Goal: Information Seeking & Learning: Learn about a topic

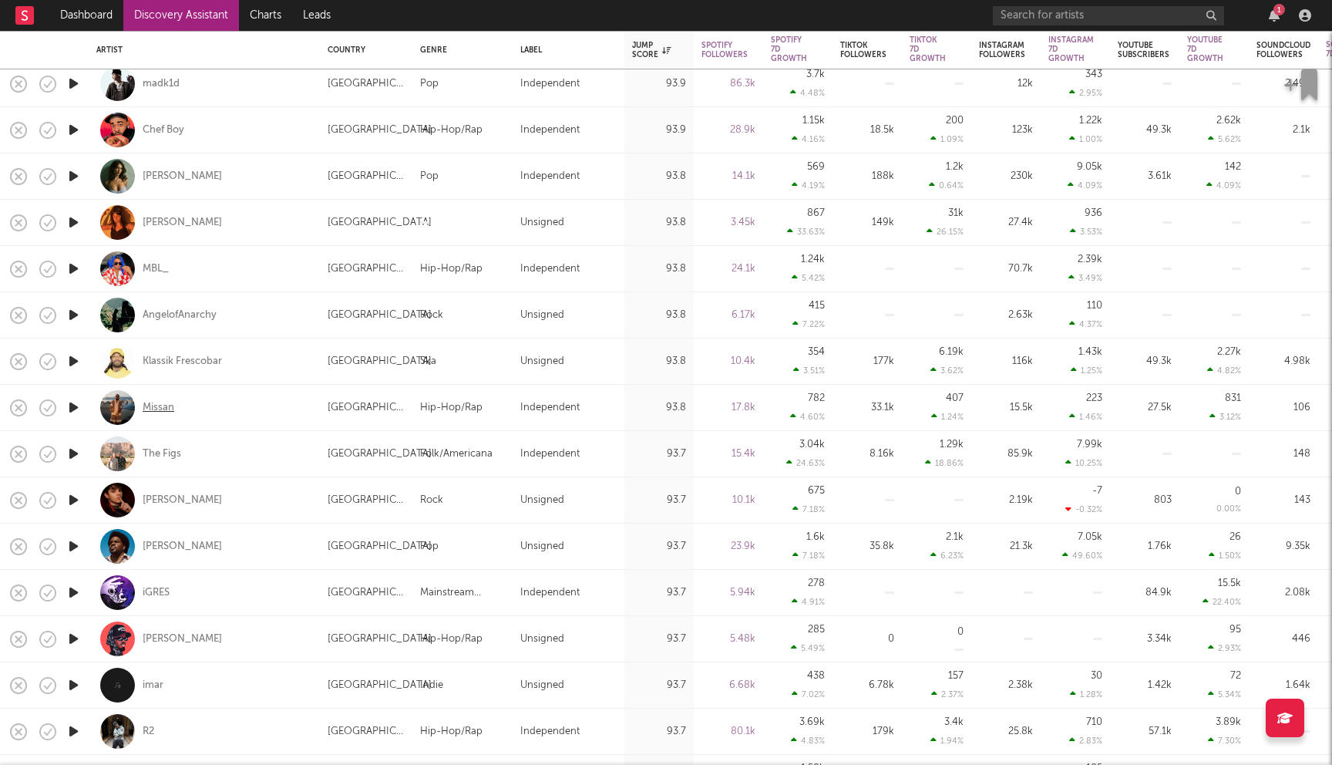
click at [151, 405] on div "Missan" at bounding box center [159, 408] width 32 height 14
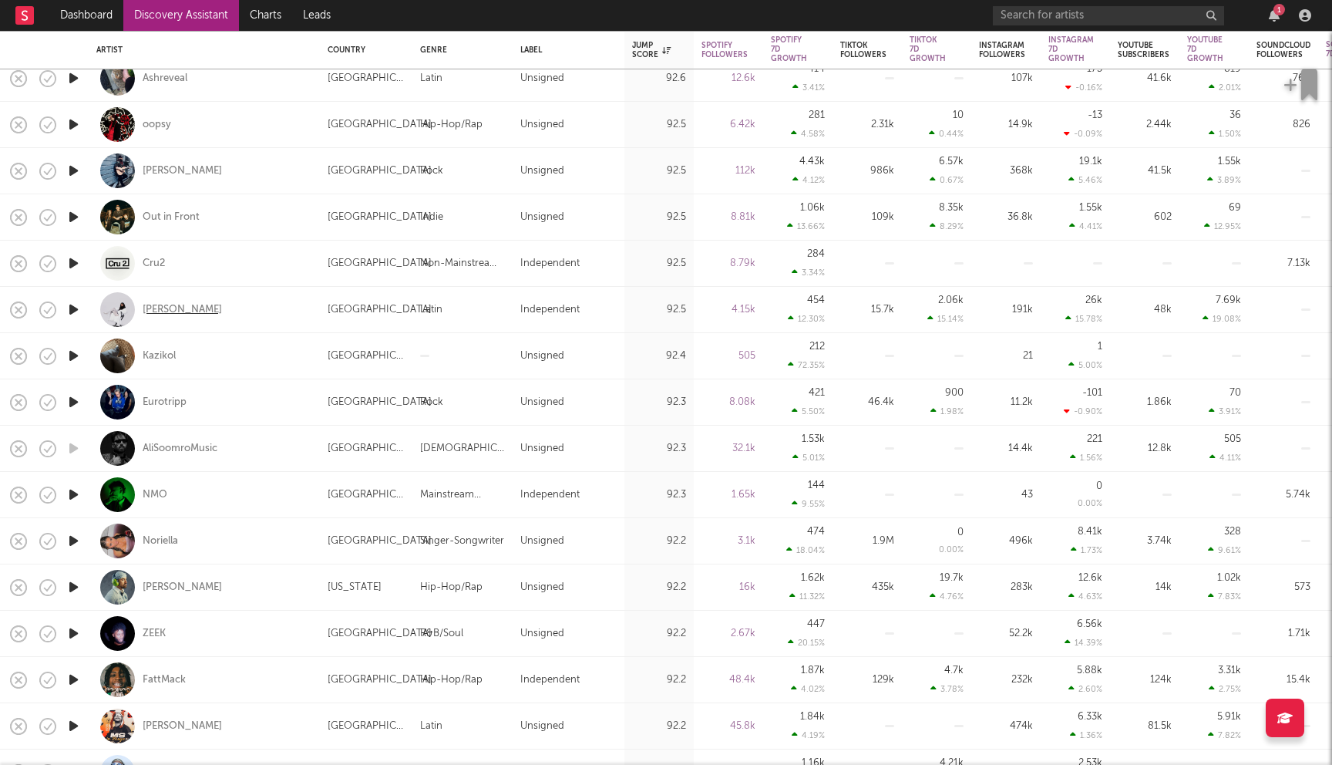
click at [167, 311] on div "[PERSON_NAME]" at bounding box center [182, 310] width 79 height 14
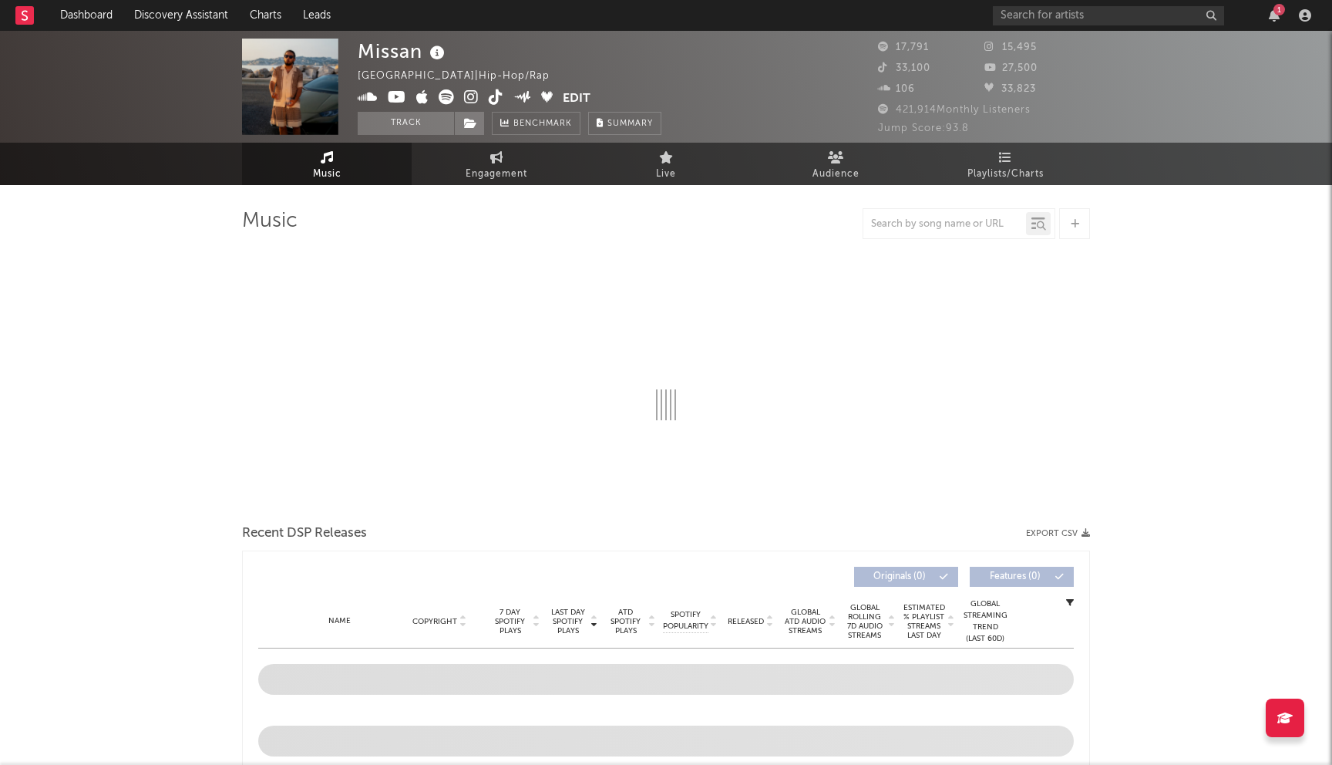
select select "6m"
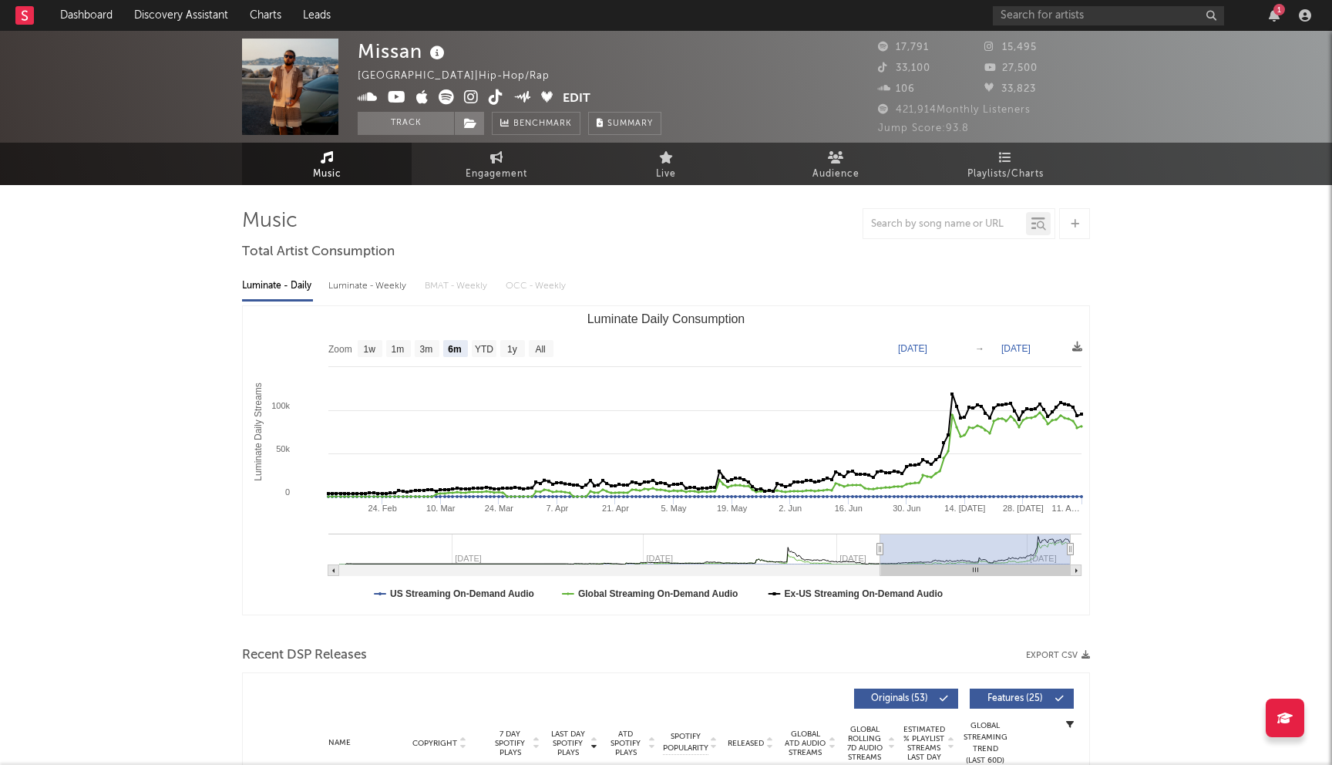
click at [469, 99] on icon at bounding box center [471, 96] width 15 height 15
click at [1029, 24] on input "text" at bounding box center [1108, 15] width 231 height 19
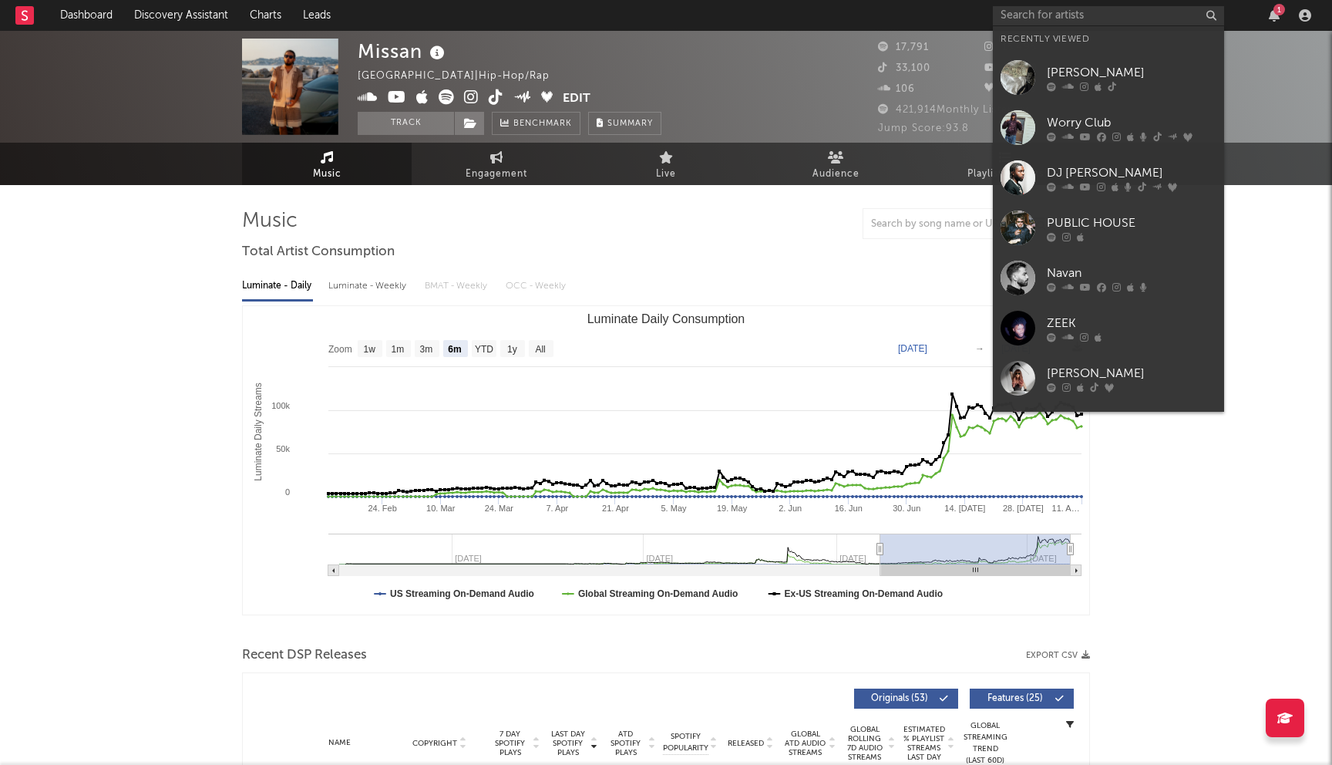
click at [464, 99] on icon at bounding box center [471, 96] width 15 height 15
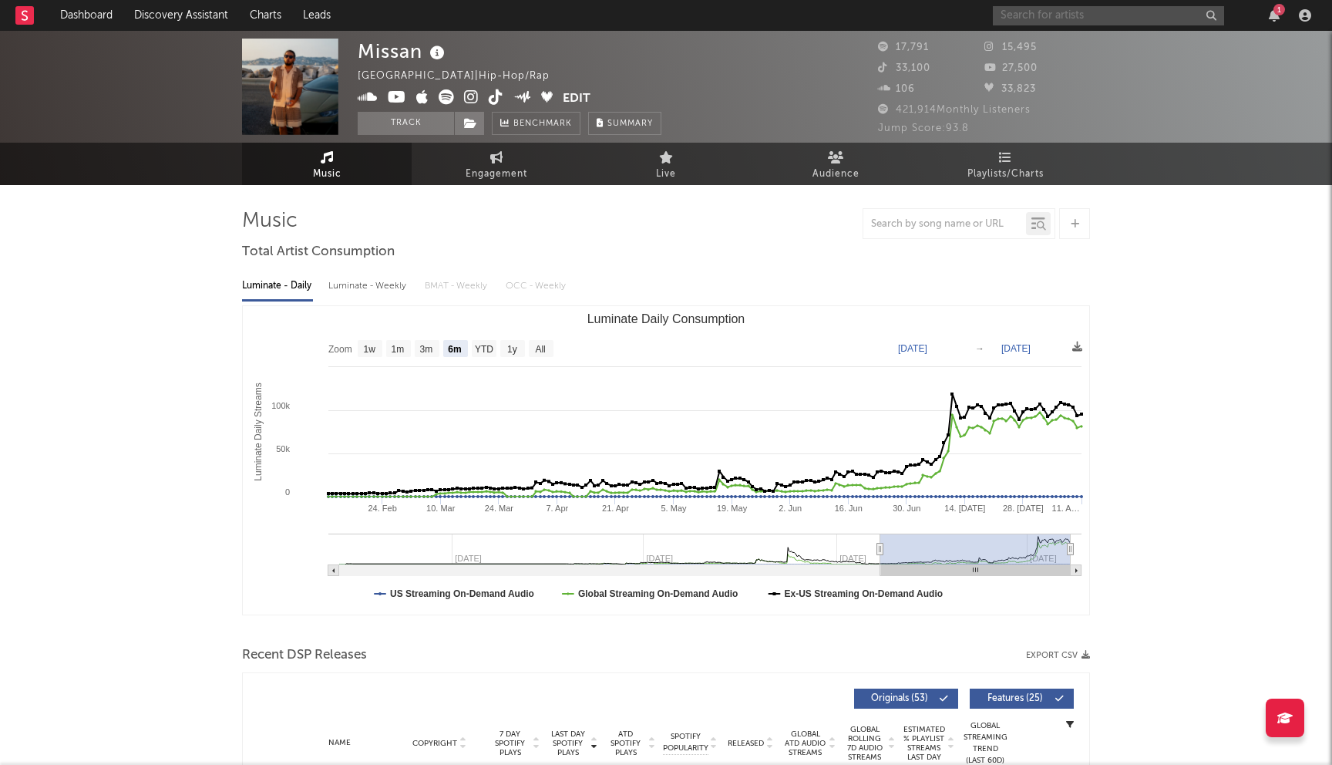
click at [1026, 20] on input "text" at bounding box center [1108, 15] width 231 height 19
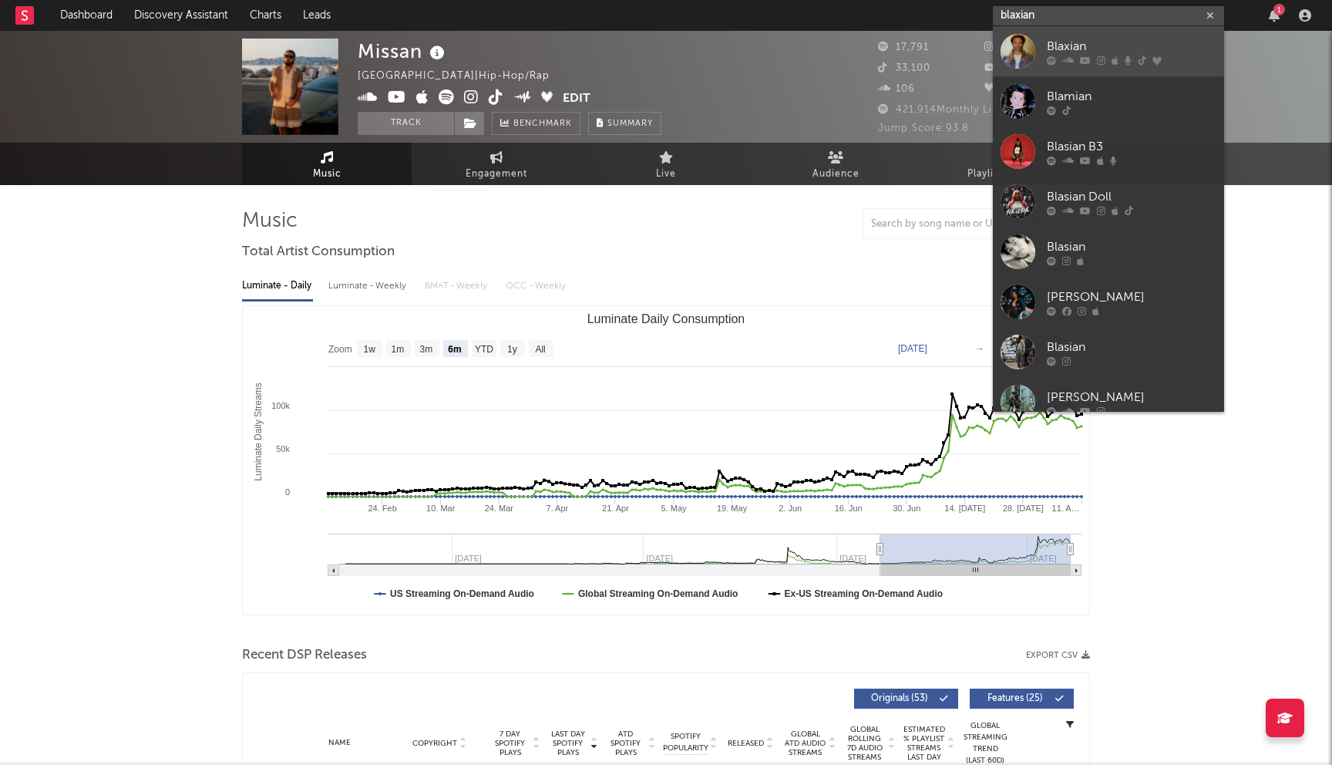
type input "blaxian"
click at [1075, 46] on div "Blaxian" at bounding box center [1132, 46] width 170 height 19
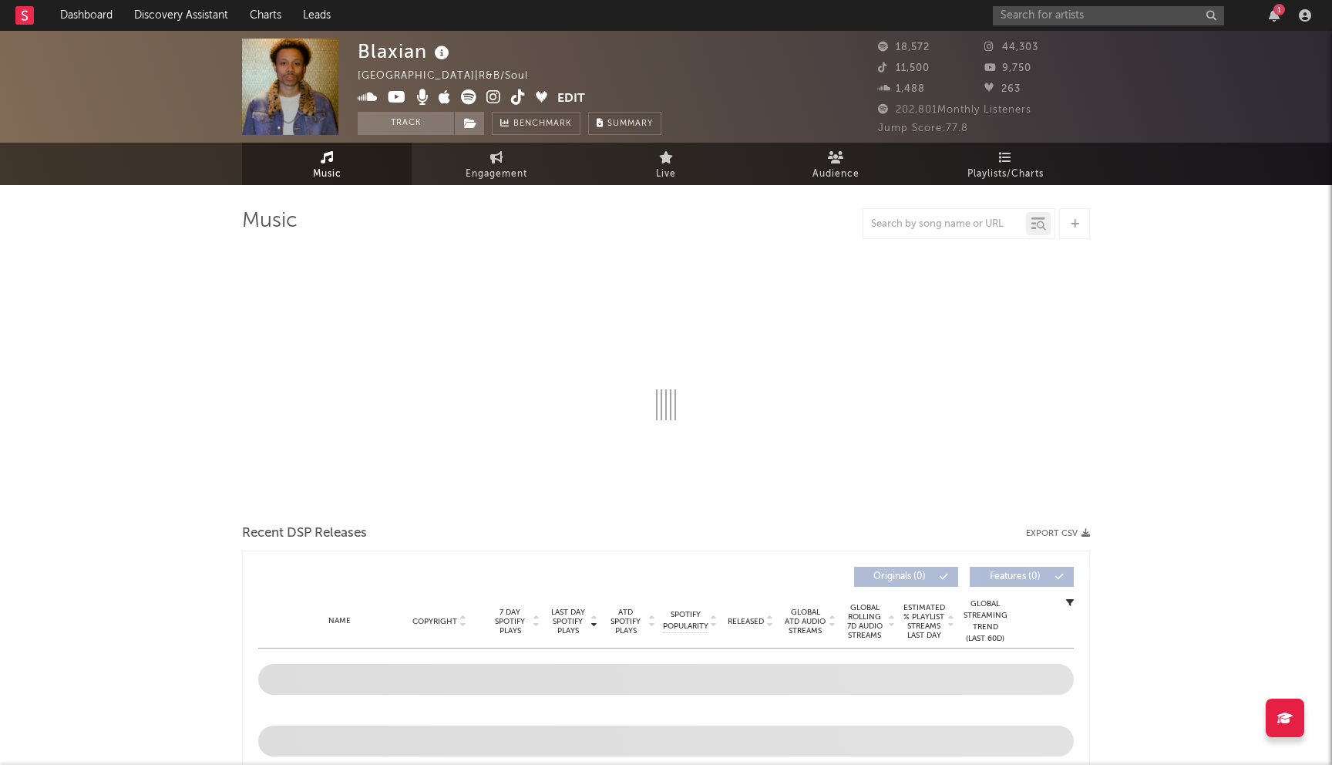
select select "6m"
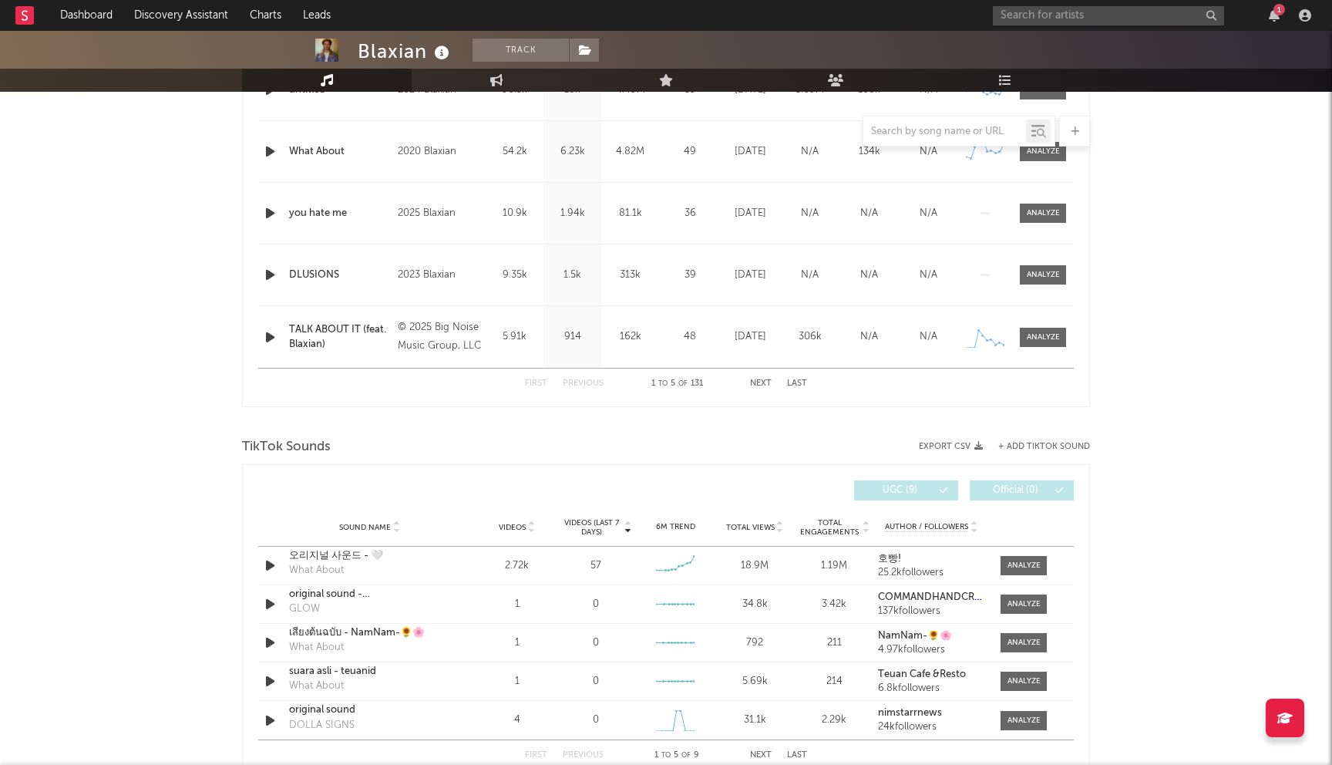
scroll to position [832, 0]
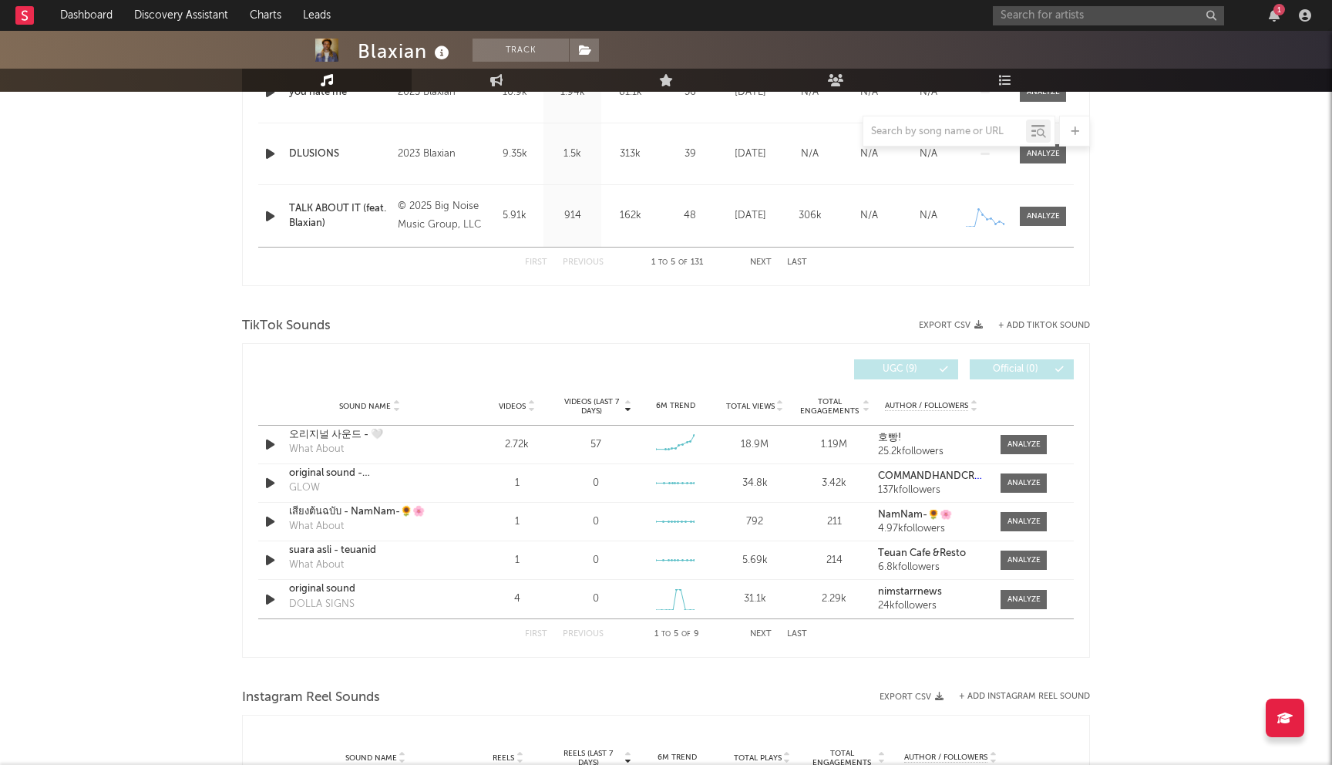
click at [759, 633] on button "Next" at bounding box center [761, 634] width 22 height 8
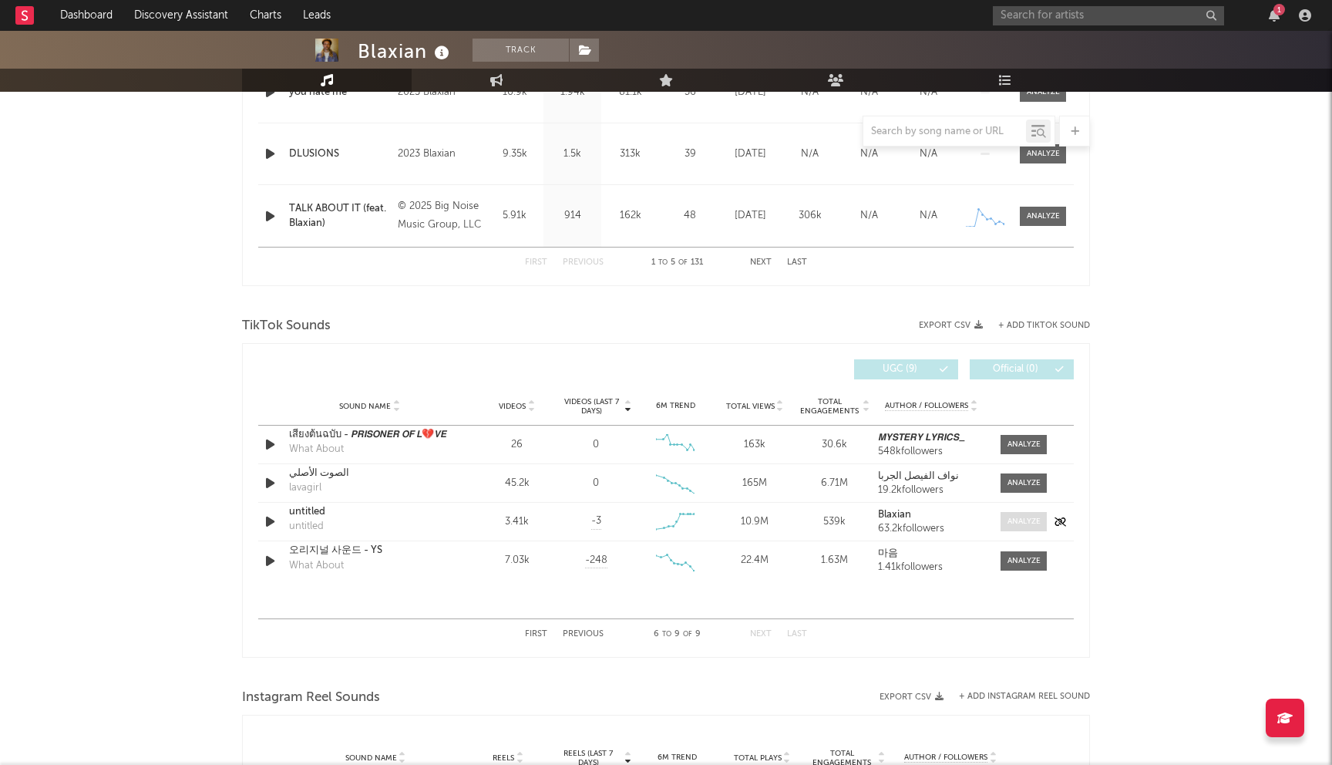
click at [1018, 516] on div at bounding box center [1024, 522] width 33 height 12
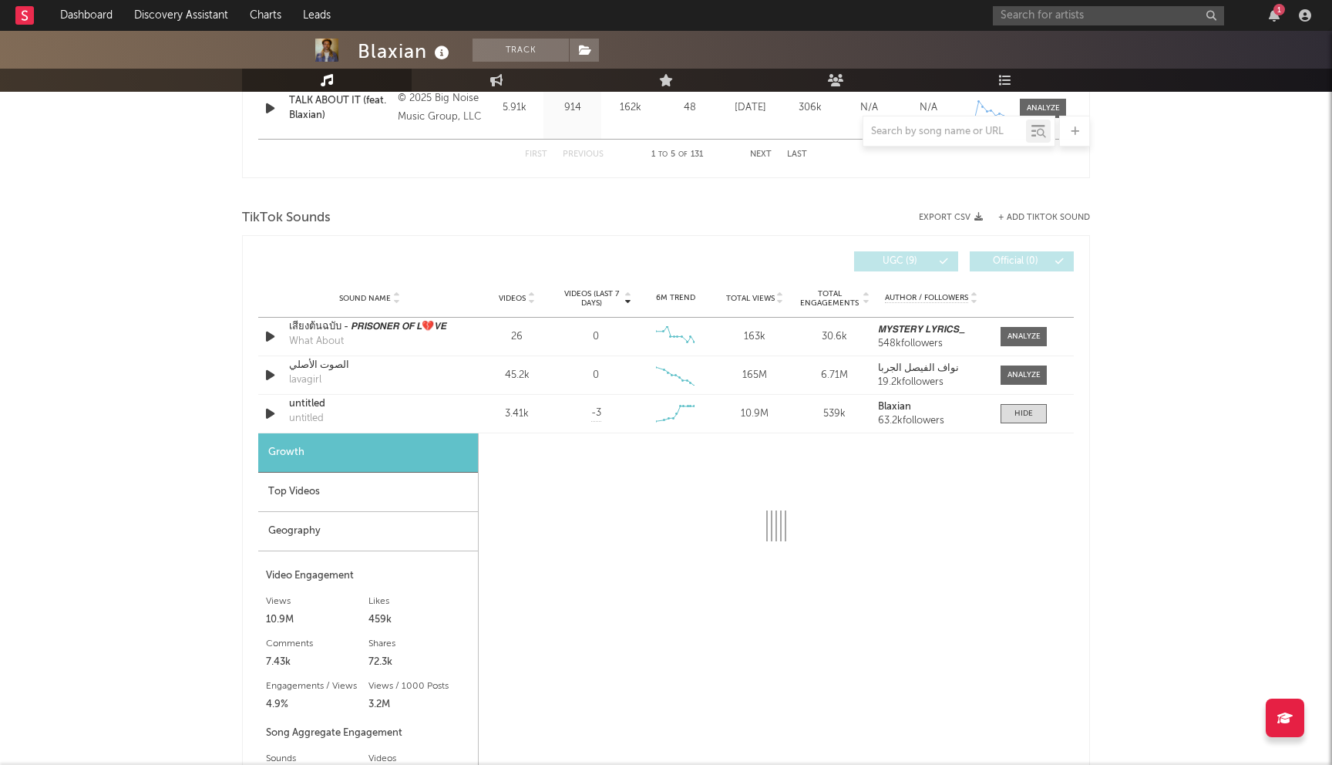
scroll to position [1143, 0]
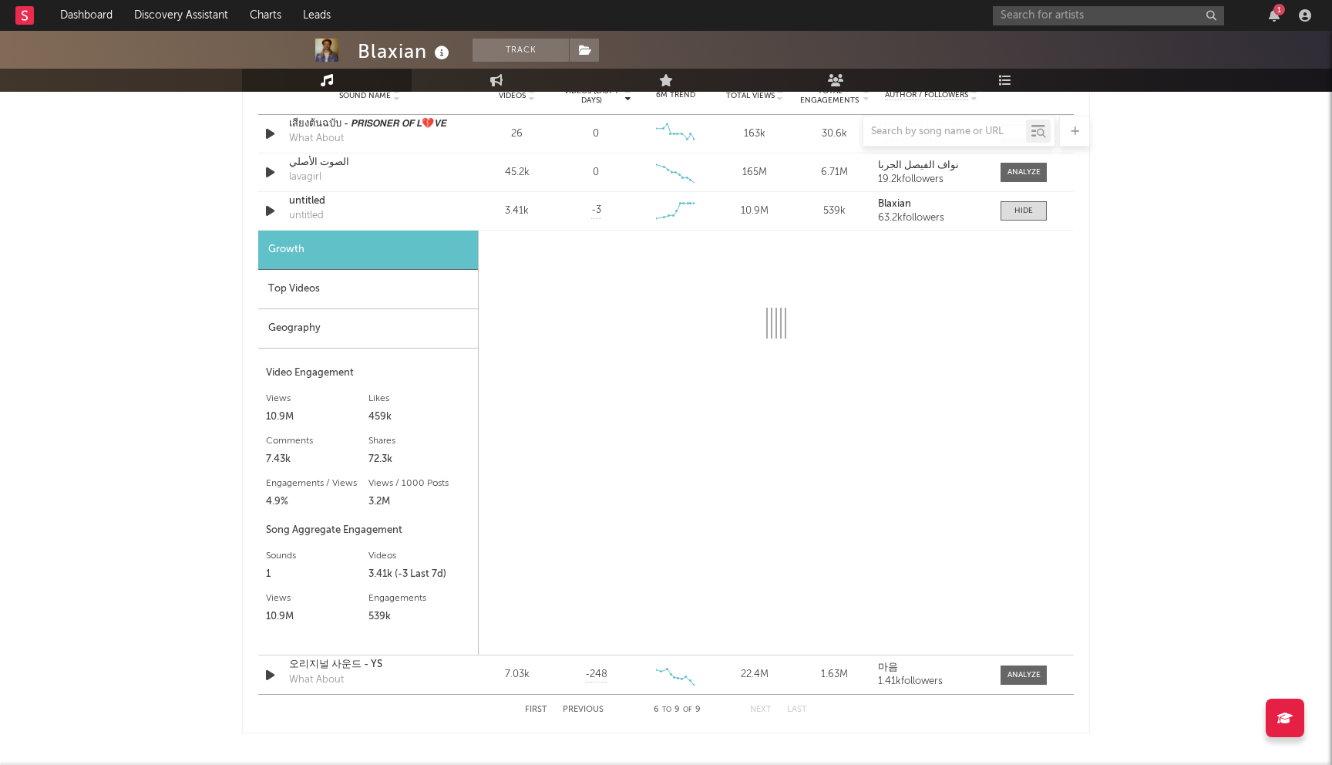
select select "6m"
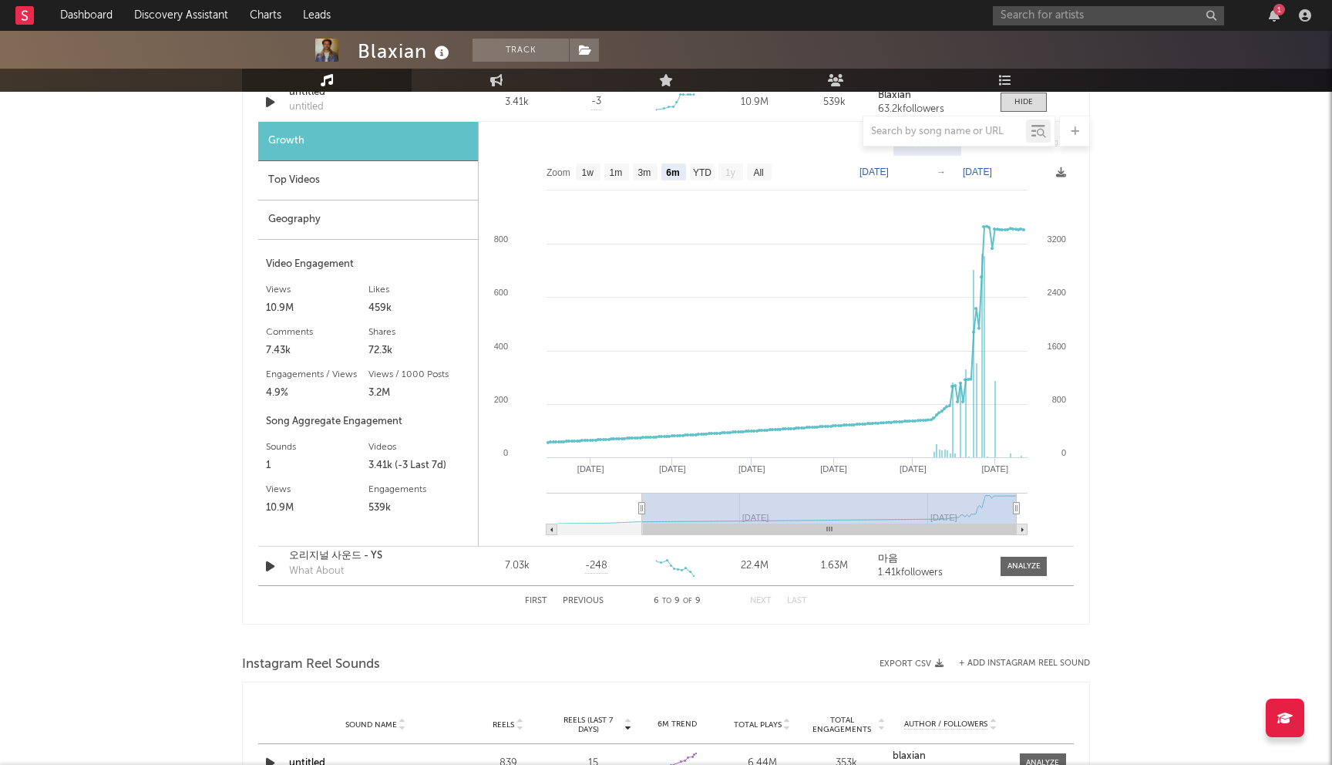
scroll to position [1116, 0]
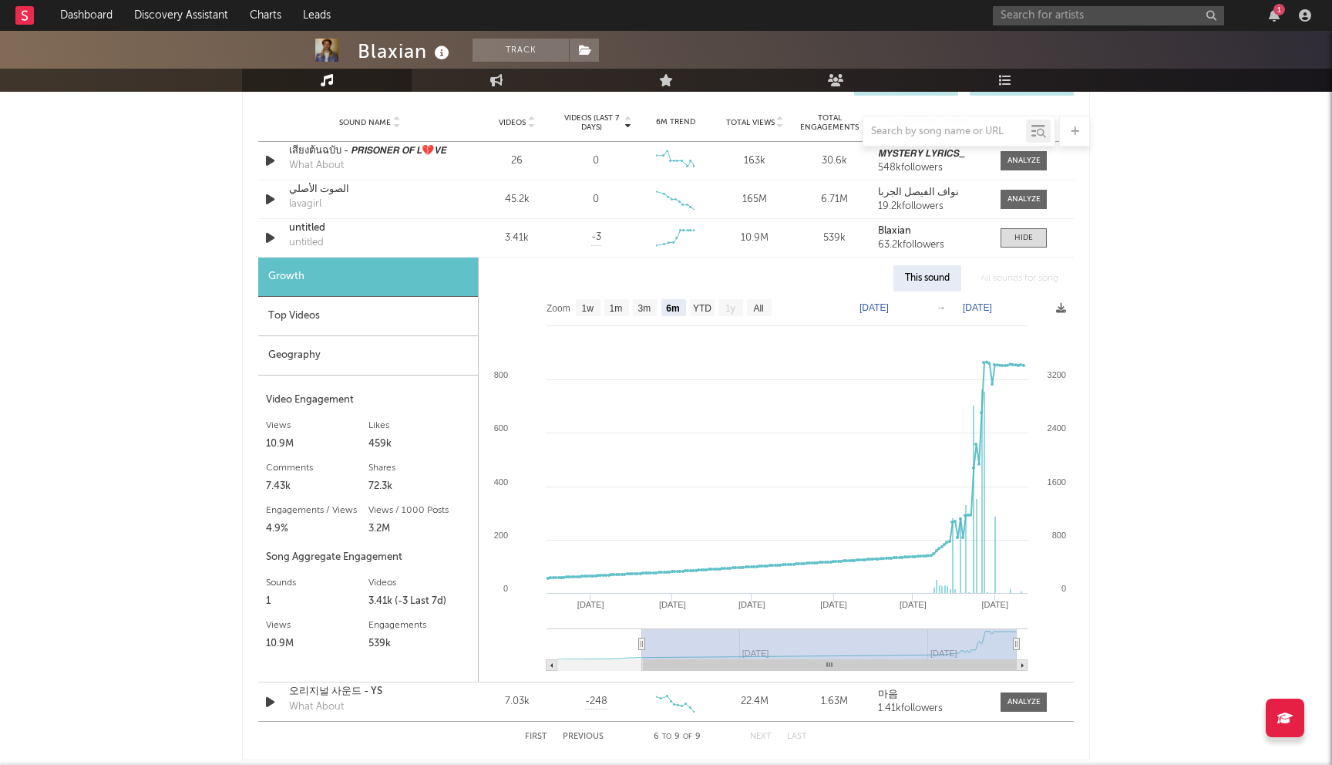
click at [195, 210] on div "Blaxian Track United States | R&B/Soul Edit Track Benchmark Summary 18,572 44,3…" at bounding box center [666, 273] width 1332 height 2716
click at [416, 239] on div "untitled untitled" at bounding box center [369, 238] width 161 height 35
click at [313, 241] on div "untitled" at bounding box center [306, 242] width 35 height 15
click at [311, 237] on div "untitled" at bounding box center [306, 242] width 35 height 15
click at [345, 234] on div "untitled" at bounding box center [369, 228] width 161 height 15
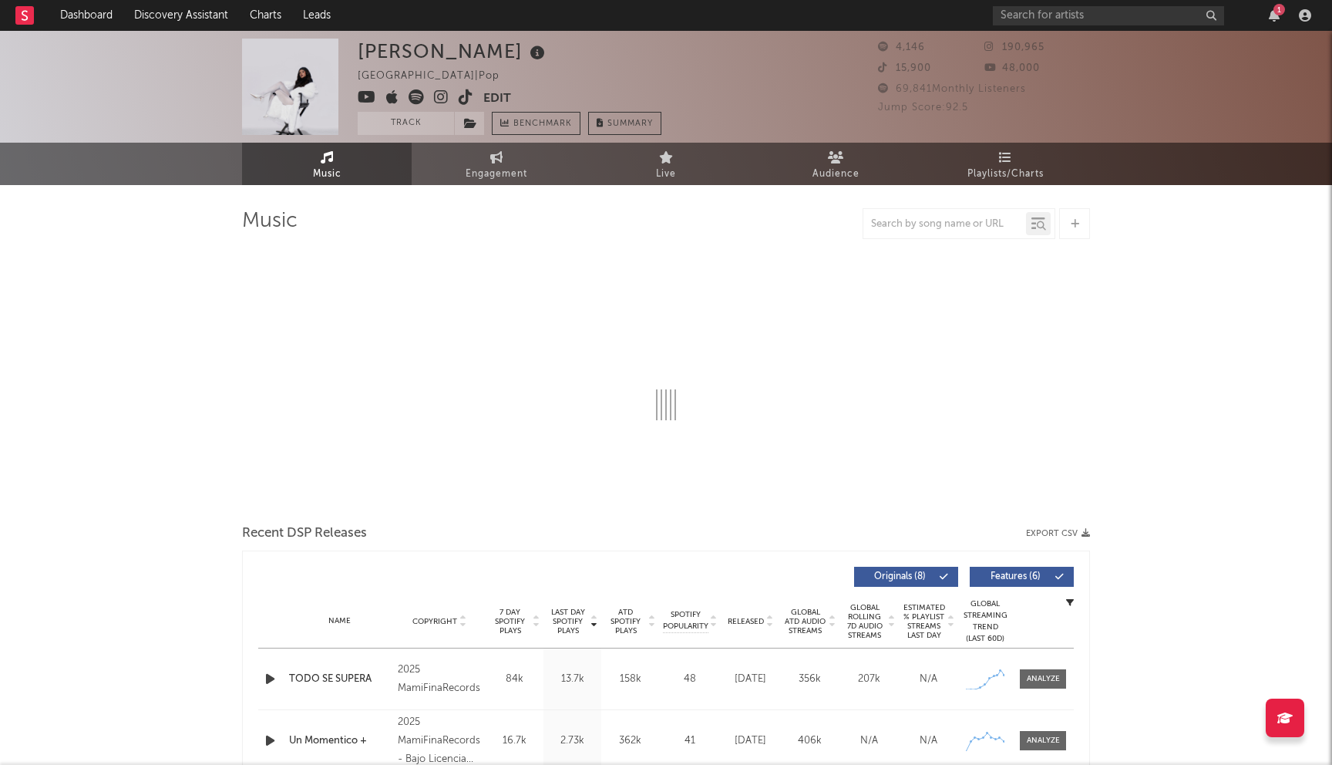
select select "1w"
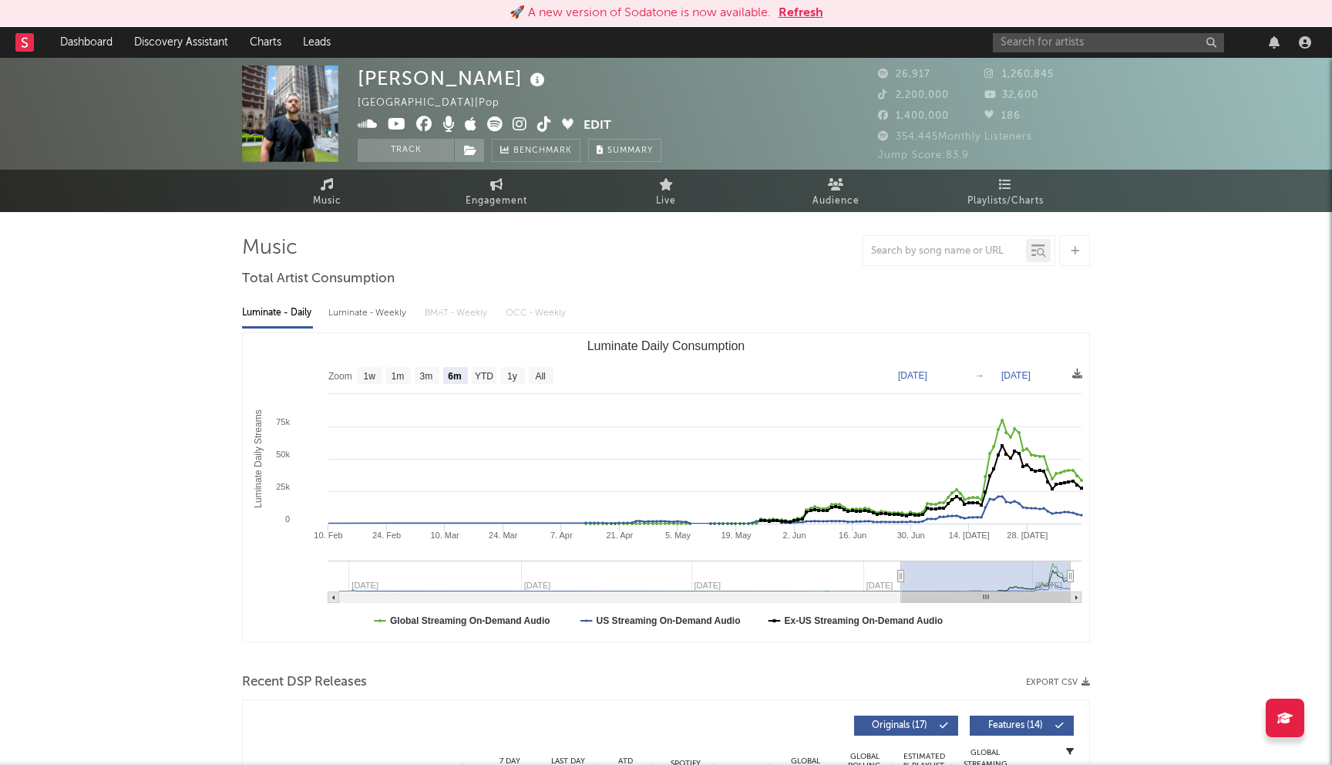
select select "6m"
click at [803, 15] on button "Refresh" at bounding box center [801, 13] width 45 height 19
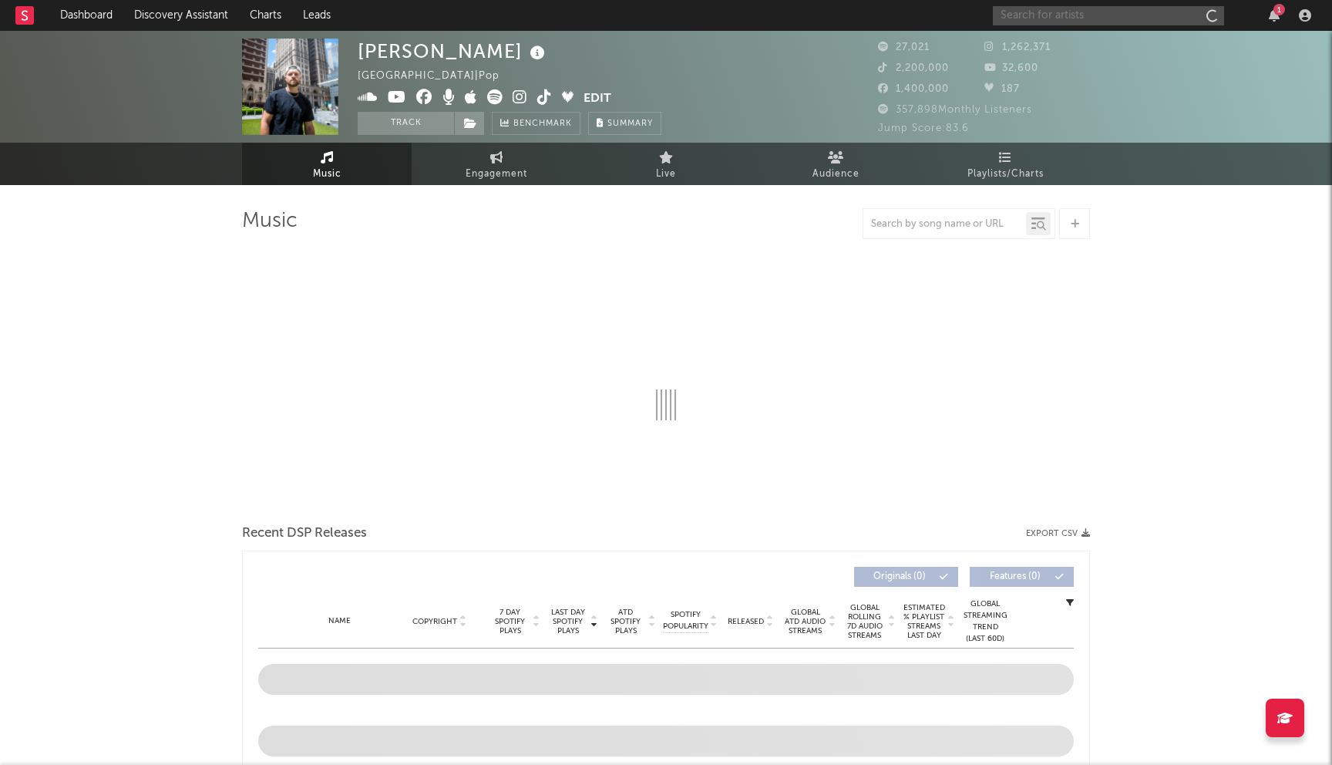
click at [1056, 12] on input "text" at bounding box center [1108, 15] width 231 height 19
select select "6m"
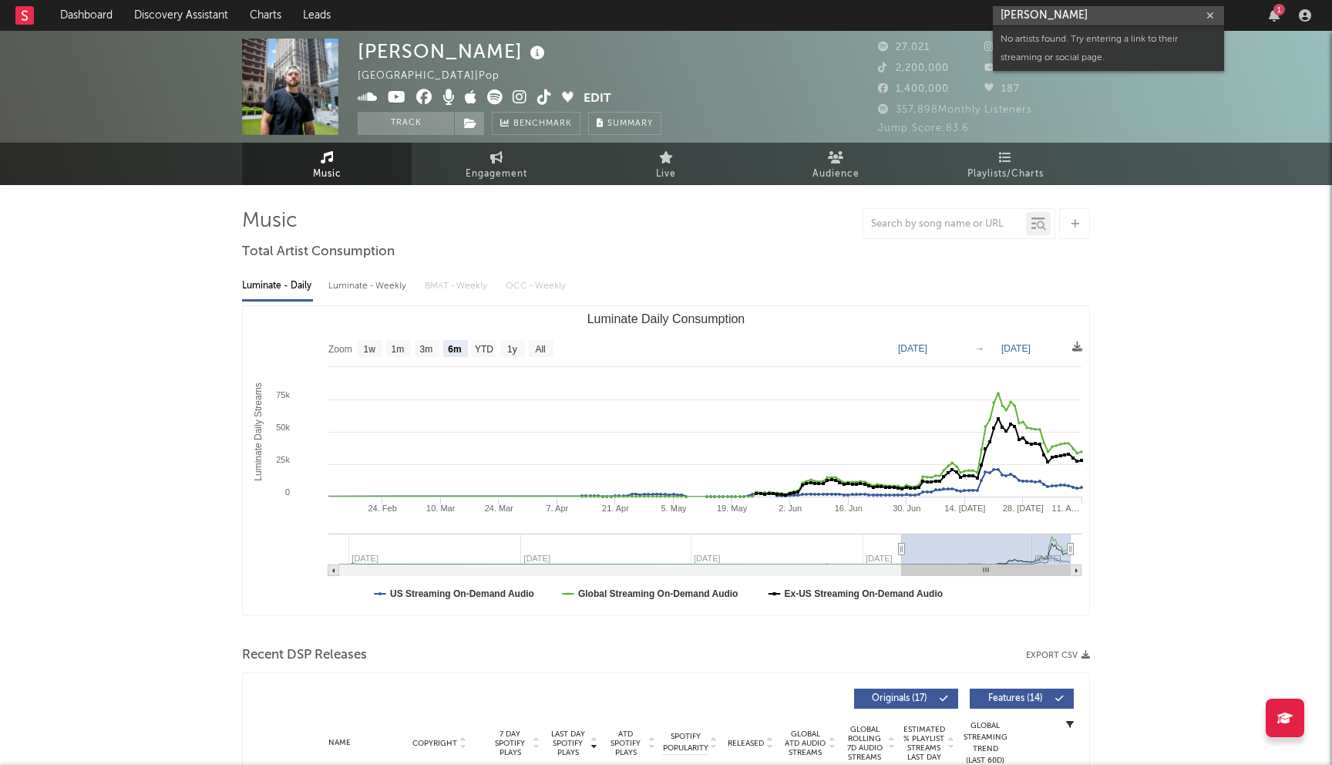
click at [1059, 13] on input "[PERSON_NAME]" at bounding box center [1108, 15] width 231 height 19
paste input "[URL][DOMAIN_NAME]"
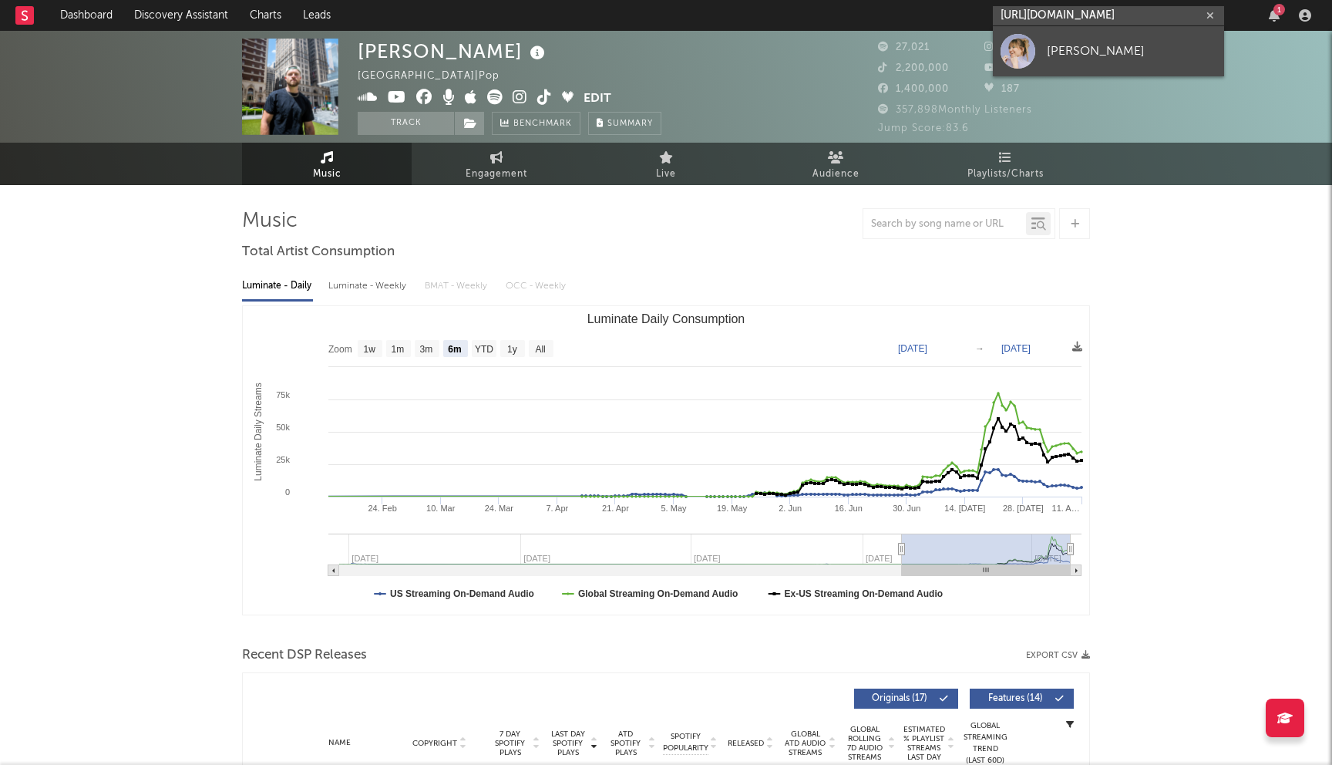
type input "[URL][DOMAIN_NAME]"
click at [1061, 51] on div "[PERSON_NAME]" at bounding box center [1132, 51] width 170 height 19
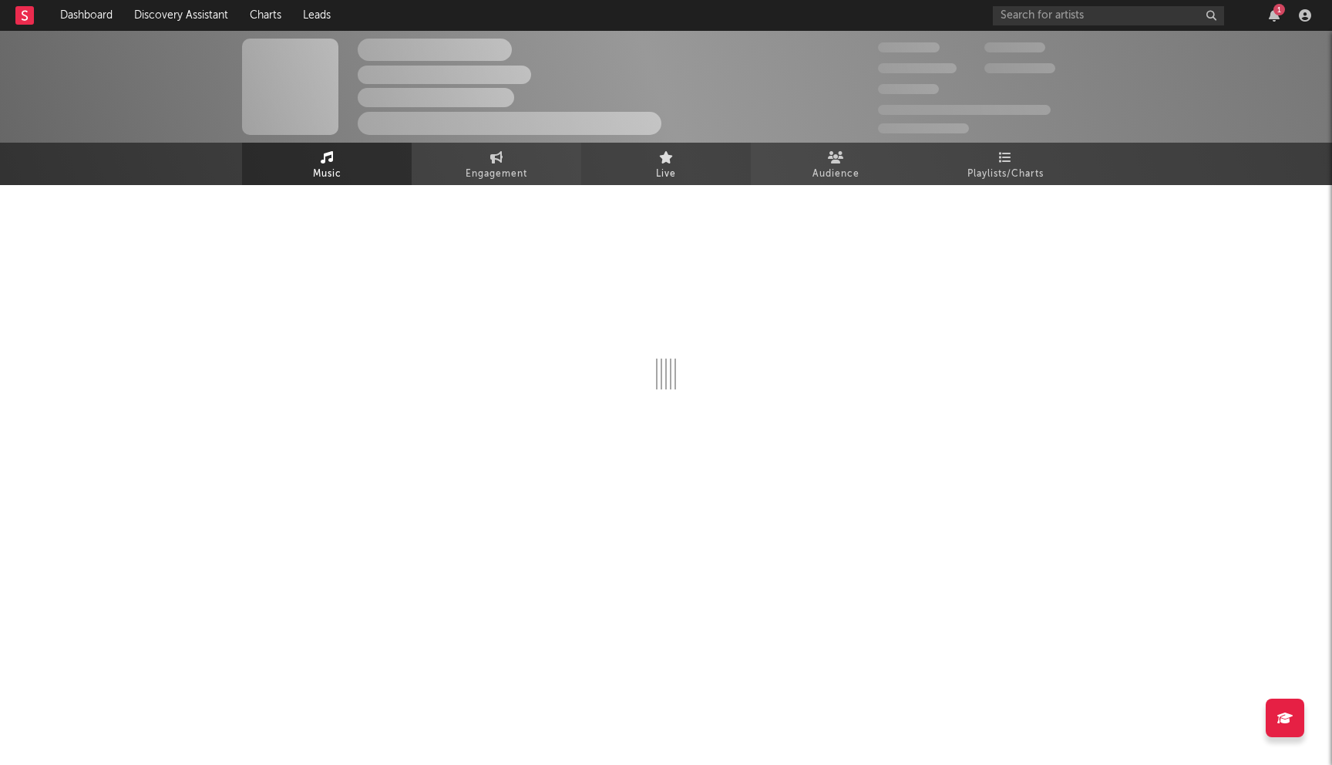
select select "1w"
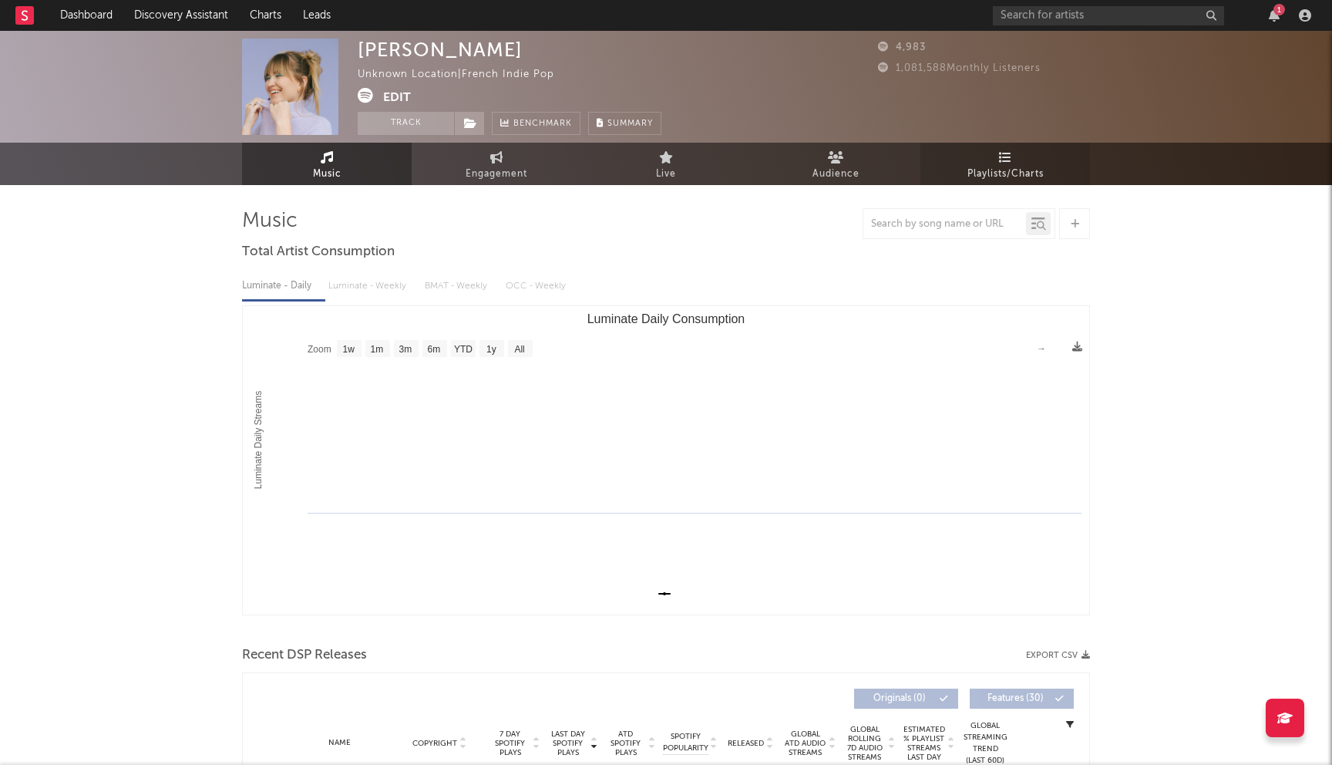
click at [1015, 158] on link "Playlists/Charts" at bounding box center [1006, 164] width 170 height 42
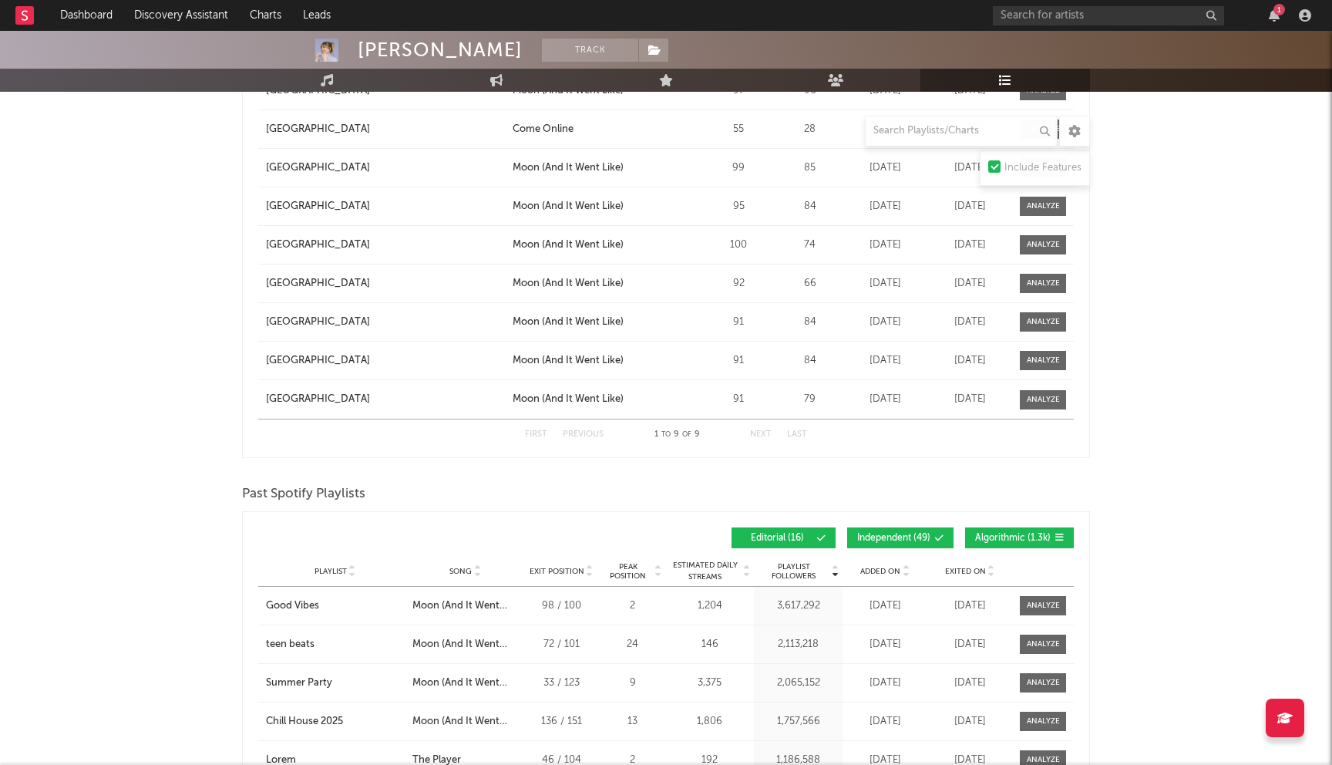
scroll to position [938, 0]
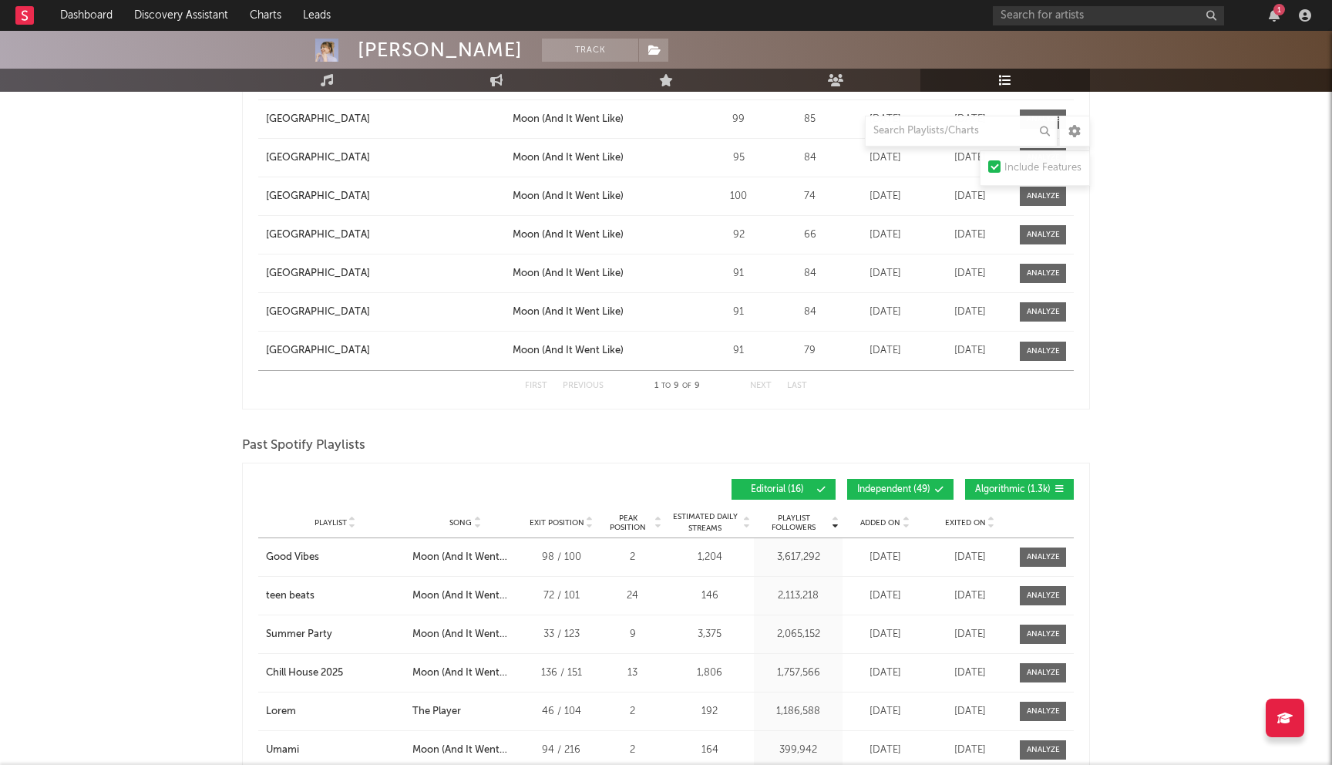
click at [917, 493] on span "Independent ( 49 )" at bounding box center [893, 489] width 73 height 9
click at [1039, 480] on button "Algorithmic ( 1.3k )" at bounding box center [1019, 489] width 109 height 21
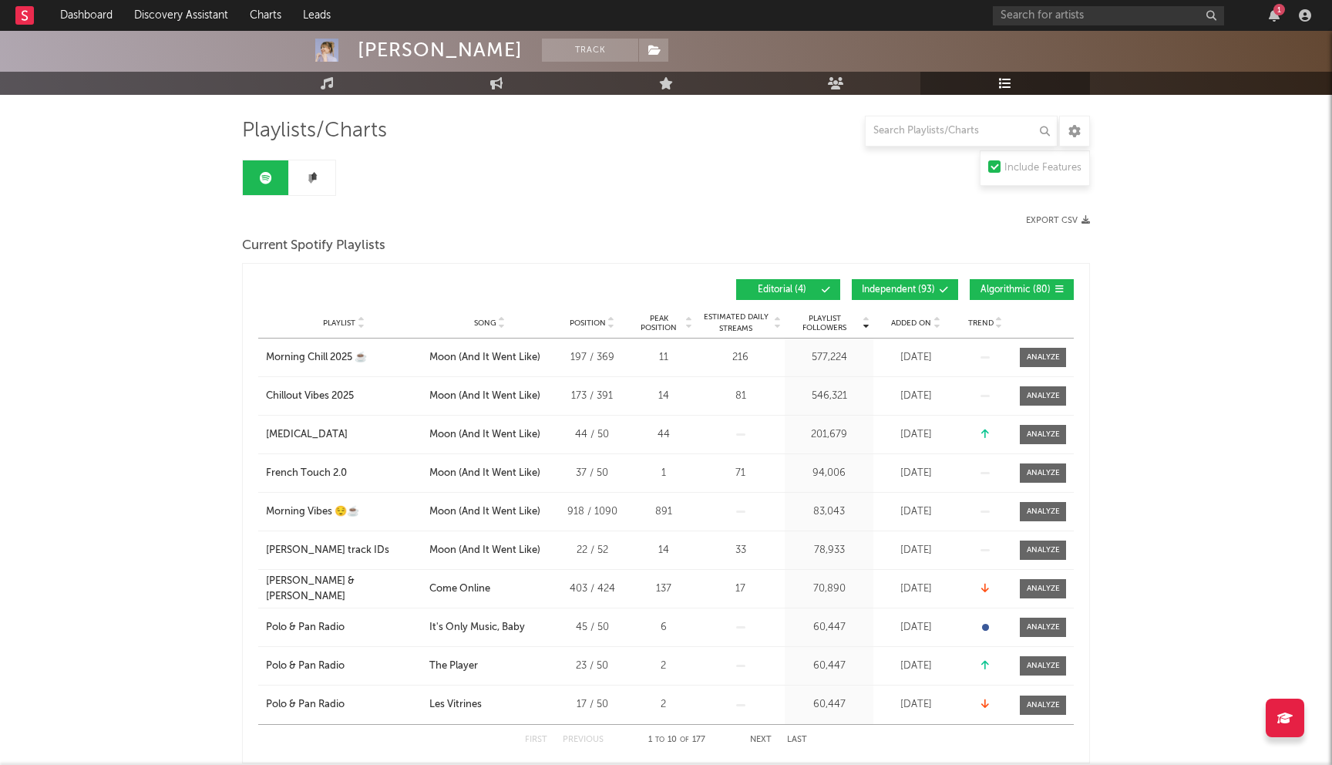
scroll to position [0, 0]
